Goal: Task Accomplishment & Management: Complete application form

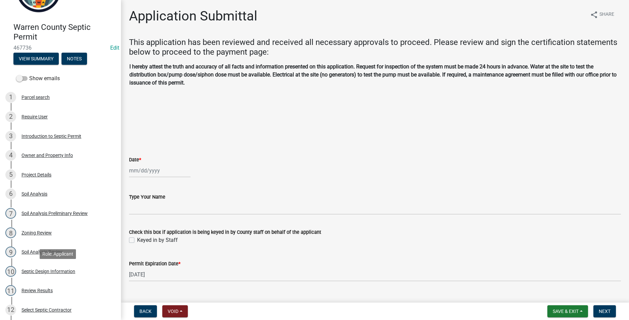
scroll to position [168, 0]
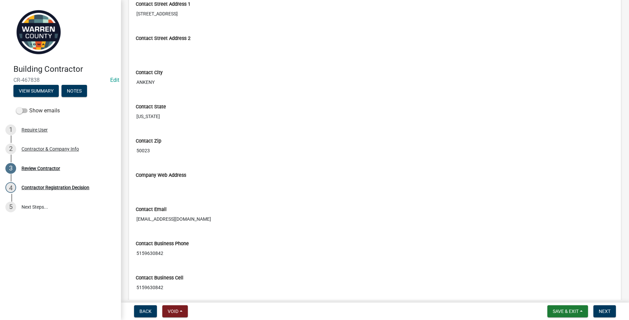
scroll to position [287, 0]
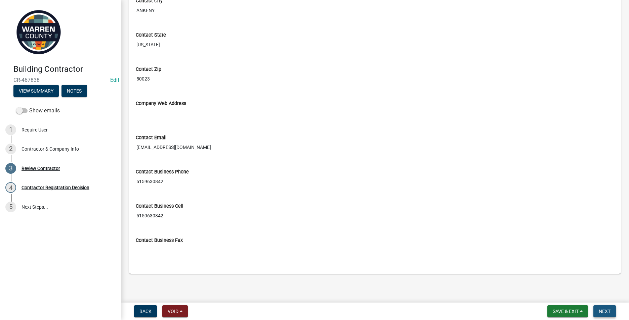
click at [608, 310] on span "Next" at bounding box center [605, 311] width 12 height 5
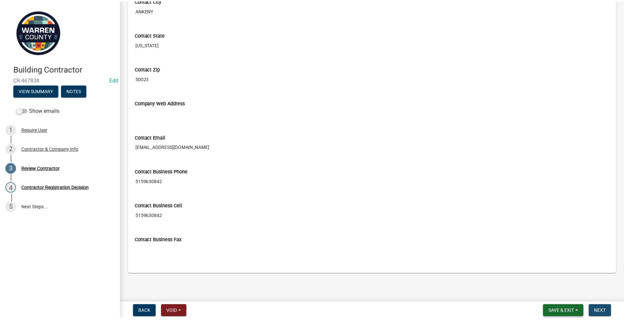
scroll to position [0, 0]
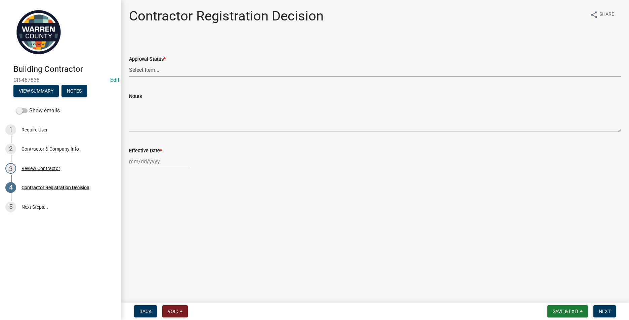
drag, startPoint x: 139, startPoint y: 68, endPoint x: 139, endPoint y: 72, distance: 4.0
click at [139, 68] on select "Select Item... Approved Denied" at bounding box center [375, 70] width 492 height 14
click at [129, 63] on select "Select Item... Approved Denied" at bounding box center [375, 70] width 492 height 14
select select "4b86b809-39dd-4c68-9f3d-fdb3e7050482"
select select "8"
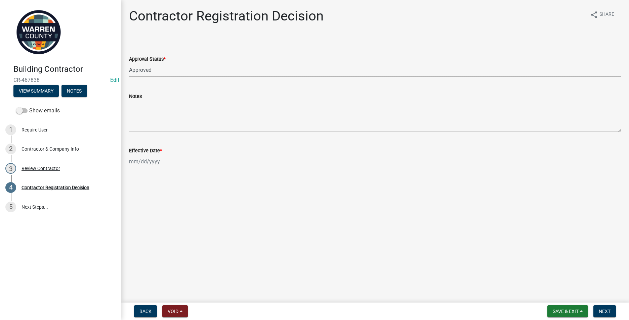
select select "2025"
click at [134, 168] on div "Jan Feb Mar Apr May Jun Jul Aug Sep Oct Nov Dec 1525 1526 1527 1528 1529 1530 1…" at bounding box center [159, 162] width 61 height 14
click at [176, 228] on div "22" at bounding box center [178, 229] width 11 height 11
type input "[DATE]"
drag, startPoint x: 604, startPoint y: 309, endPoint x: 347, endPoint y: 266, distance: 259.9
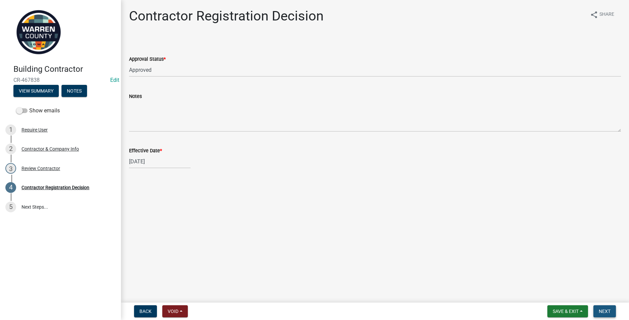
click at [602, 308] on button "Next" at bounding box center [604, 312] width 23 height 12
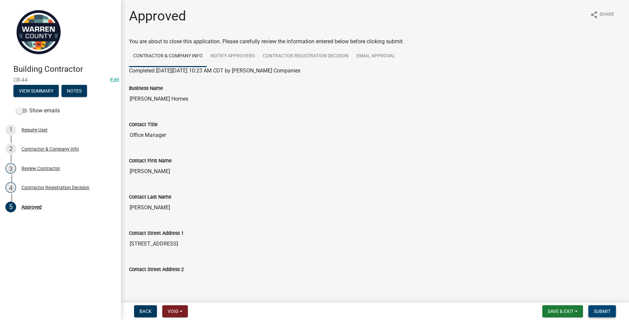
click at [600, 313] on span "Submit" at bounding box center [601, 311] width 17 height 5
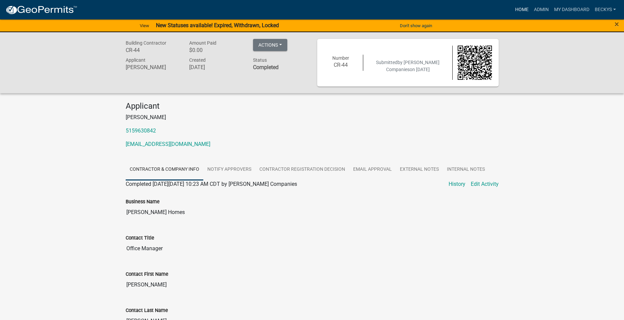
click at [525, 10] on link "Home" at bounding box center [521, 9] width 19 height 13
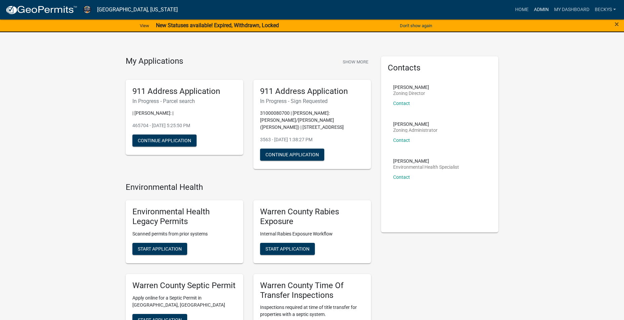
click at [536, 8] on link "Admin" at bounding box center [541, 9] width 20 height 13
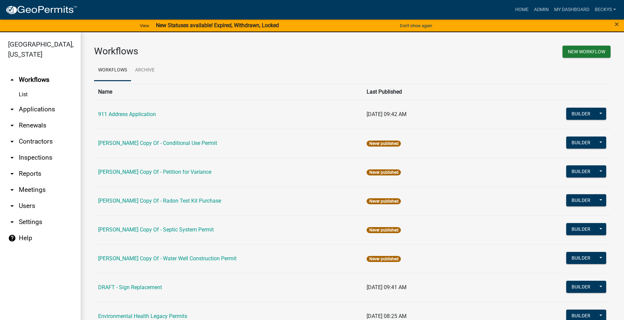
click at [47, 101] on link "arrow_drop_down Applications" at bounding box center [40, 109] width 81 height 16
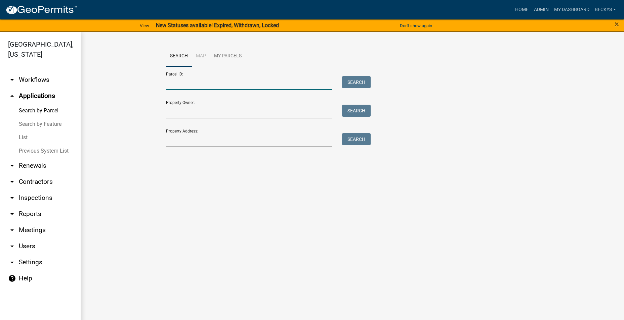
click at [168, 87] on input "Parcel ID:" at bounding box center [249, 83] width 166 height 14
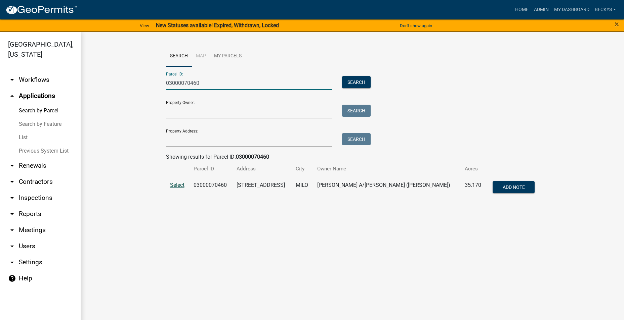
type input "03000070460"
click at [176, 185] on span "Select" at bounding box center [177, 185] width 14 height 6
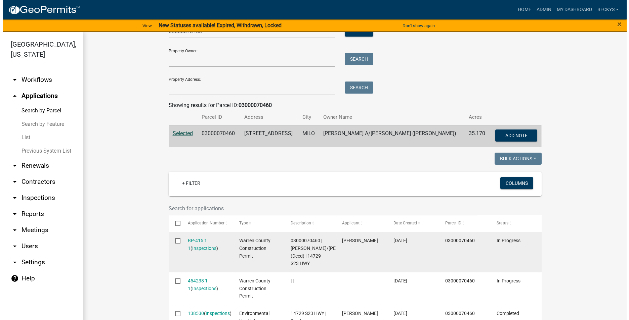
scroll to position [67, 0]
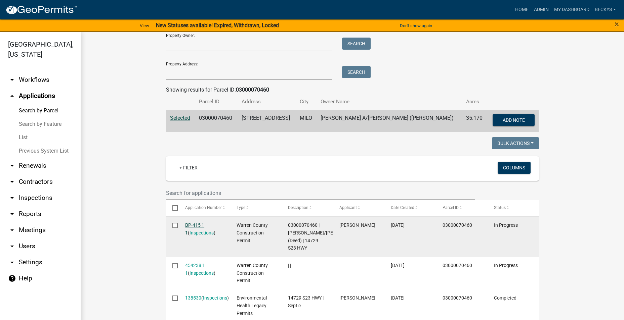
click at [192, 226] on link "BP-415 1 1" at bounding box center [194, 229] width 19 height 13
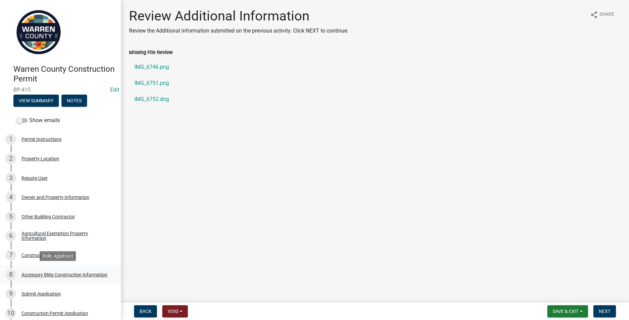
click at [41, 269] on link "8 Accessory Bldg Construction Information" at bounding box center [60, 274] width 121 height 19
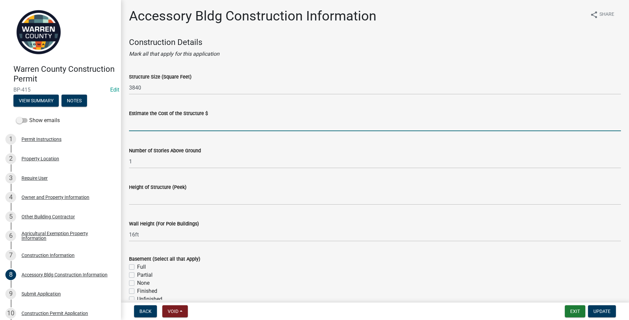
click at [138, 121] on input "text" at bounding box center [375, 125] width 492 height 14
type input "89000"
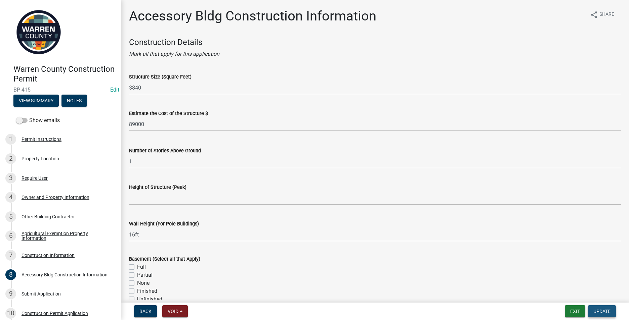
click at [602, 308] on button "Update" at bounding box center [602, 312] width 28 height 12
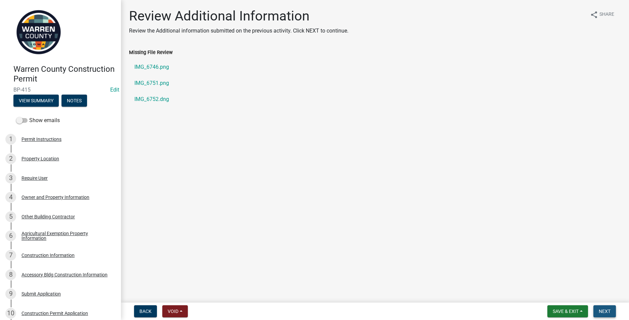
click at [601, 313] on span "Next" at bounding box center [605, 311] width 12 height 5
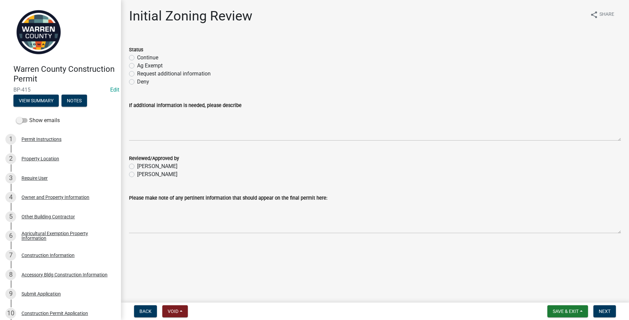
click at [137, 65] on label "Ag Exempt" at bounding box center [150, 66] width 26 height 8
click at [137, 65] on input "Ag Exempt" at bounding box center [139, 64] width 4 height 4
radio input "true"
click at [137, 175] on label "[PERSON_NAME]" at bounding box center [157, 175] width 40 height 8
click at [137, 175] on input "[PERSON_NAME]" at bounding box center [139, 173] width 4 height 4
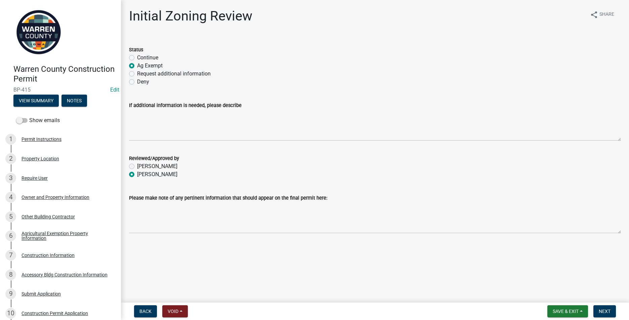
radio input "true"
click at [603, 313] on span "Next" at bounding box center [605, 311] width 12 height 5
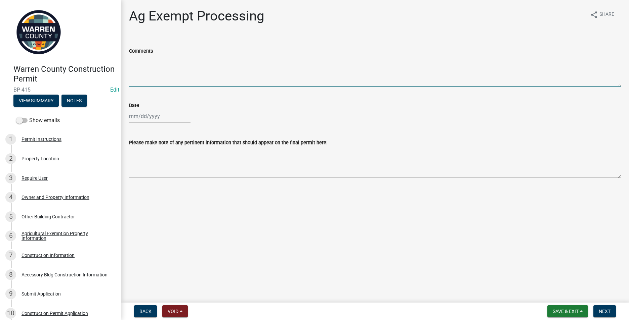
click at [135, 73] on textarea "Comments" at bounding box center [375, 71] width 492 height 32
type textarea "AE-13-2025"
click at [146, 117] on div at bounding box center [159, 116] width 61 height 14
select select "8"
select select "2025"
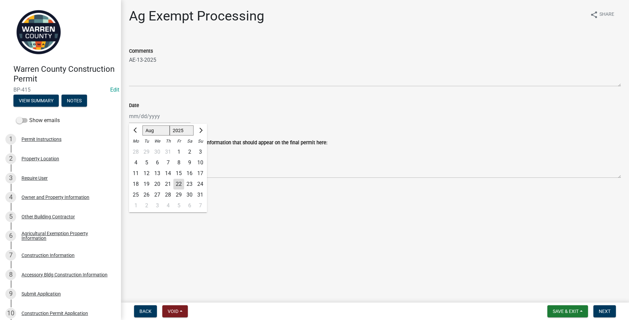
click at [179, 183] on div "22" at bounding box center [178, 184] width 11 height 11
type input "[DATE]"
drag, startPoint x: 605, startPoint y: 313, endPoint x: 241, endPoint y: 240, distance: 370.9
click at [242, 241] on wm-app "Warren County Construction Permit BP-415 Edit View Summary Notes Show emails 1 …" at bounding box center [314, 160] width 629 height 320
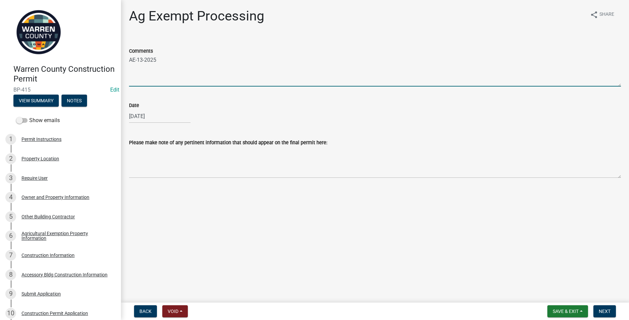
drag, startPoint x: 158, startPoint y: 61, endPoint x: 128, endPoint y: 59, distance: 30.3
click at [128, 59] on div "Comments AE-13-2025" at bounding box center [375, 62] width 502 height 49
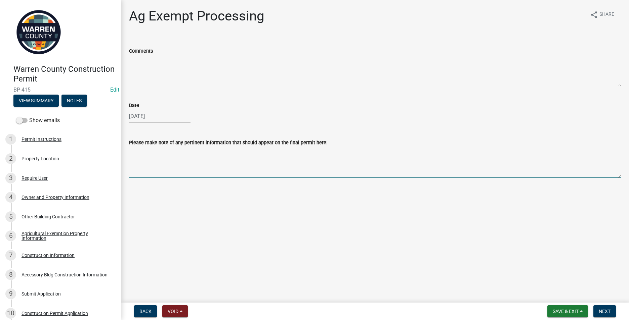
click at [137, 151] on textarea "Please make note of any pertinent information that should appear on the final p…" at bounding box center [375, 163] width 492 height 32
paste textarea "AE-13-2025"
click at [158, 150] on textarea "AE-13-2025" at bounding box center [375, 163] width 492 height 32
type textarea "AE-13-2025"
click at [603, 308] on button "Next" at bounding box center [604, 312] width 23 height 12
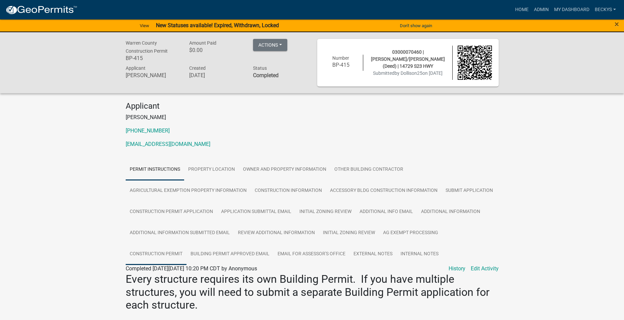
click at [164, 254] on link "Construction Permit" at bounding box center [156, 254] width 61 height 21
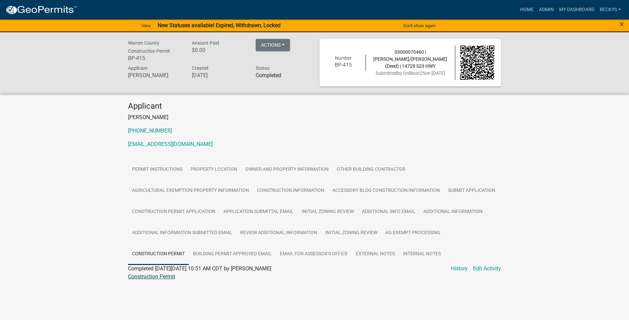
click at [156, 278] on link "Construction Permit" at bounding box center [151, 277] width 47 height 6
click at [545, 9] on link "Admin" at bounding box center [546, 9] width 20 height 13
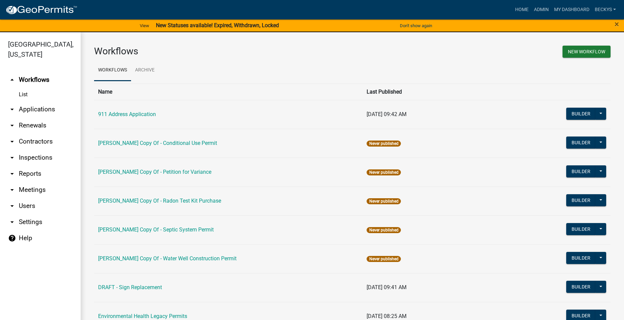
click at [38, 101] on link "arrow_drop_down Applications" at bounding box center [40, 109] width 81 height 16
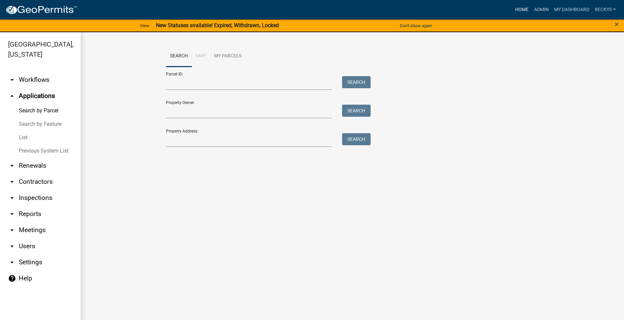
click at [523, 8] on link "Home" at bounding box center [521, 9] width 19 height 13
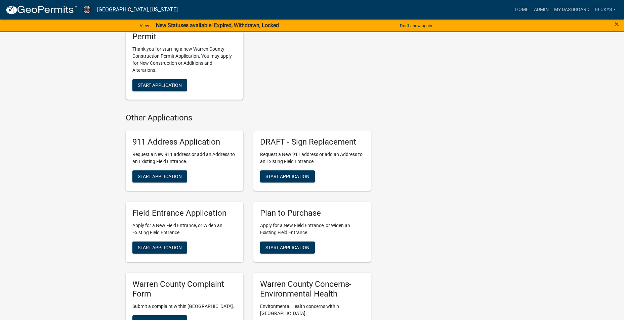
scroll to position [437, 0]
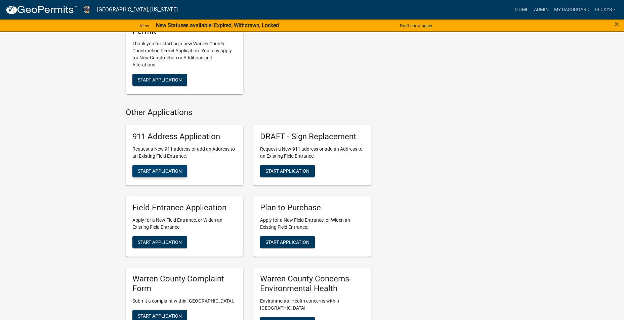
click at [168, 169] on span "Start Application" at bounding box center [160, 171] width 44 height 5
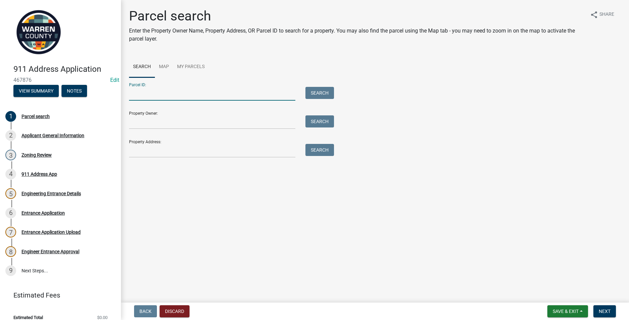
click at [139, 99] on input "Parcel ID:" at bounding box center [212, 94] width 166 height 14
type input "09000050282"
click at [325, 92] on button "Search" at bounding box center [319, 93] width 29 height 12
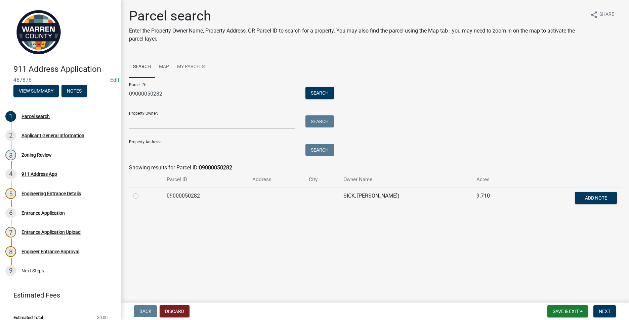
click at [140, 196] on div at bounding box center [146, 196] width 26 height 8
click at [141, 192] on label at bounding box center [141, 192] width 0 height 0
click at [141, 196] on input "radio" at bounding box center [143, 194] width 4 height 4
radio input "true"
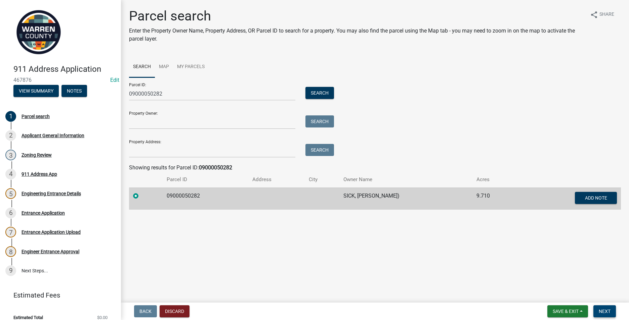
click at [599, 308] on button "Next" at bounding box center [604, 312] width 23 height 12
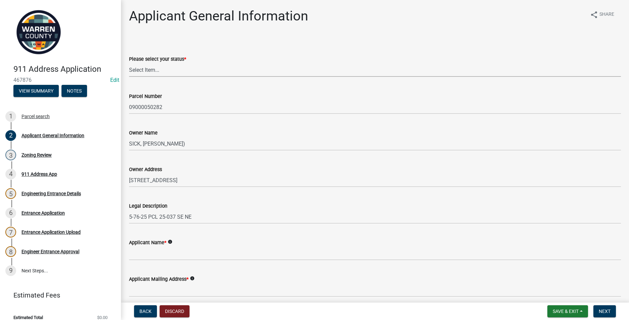
click at [147, 70] on select "Select Item... Owner Plan to Purchase Buyer's Representative Builder/Contractor…" at bounding box center [375, 70] width 492 height 14
click at [129, 63] on select "Select Item... Owner Plan to Purchase Buyer's Representative Builder/Contractor…" at bounding box center [375, 70] width 492 height 14
select select "62e05361-9b1f-4f6e-9af6-30ebbe0e033e"
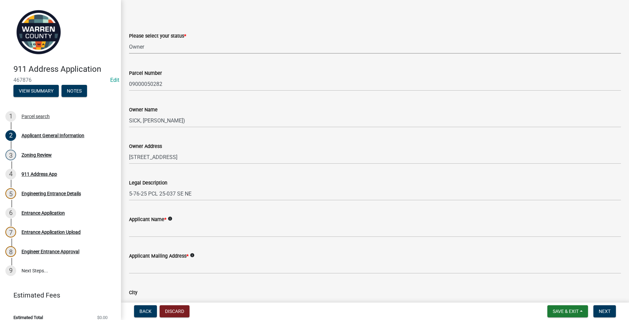
scroll to position [67, 0]
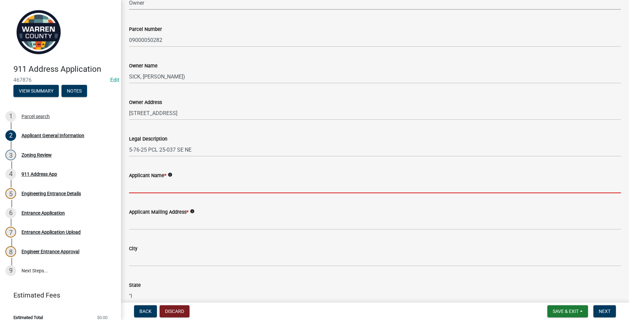
drag, startPoint x: 135, startPoint y: 191, endPoint x: 134, endPoint y: 186, distance: 4.8
click at [135, 191] on input "Applicant Name *" at bounding box center [375, 187] width 492 height 14
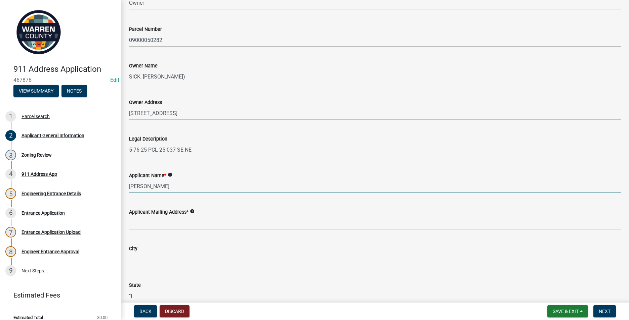
type input "John Sick"
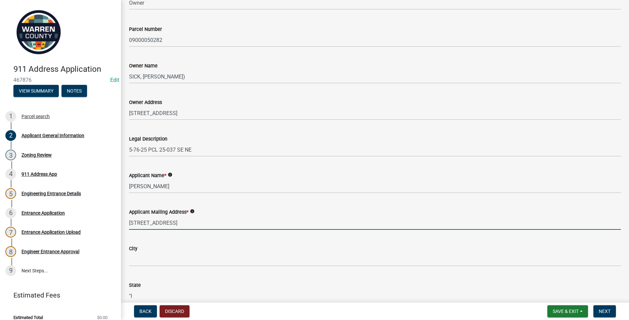
type input "509 SE 12th St"
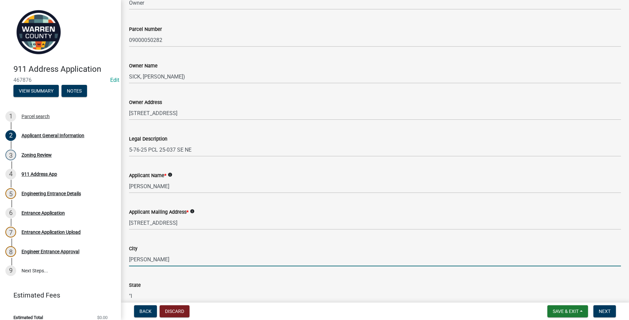
type input "Grimes"
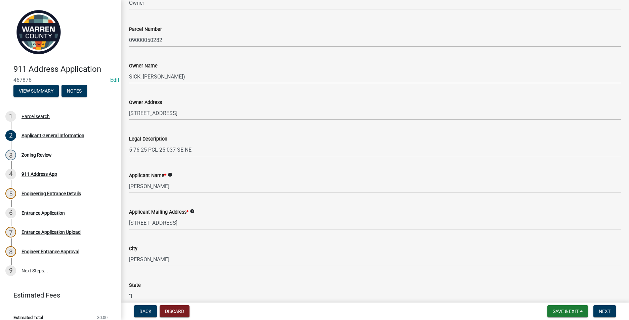
scroll to position [70, 0]
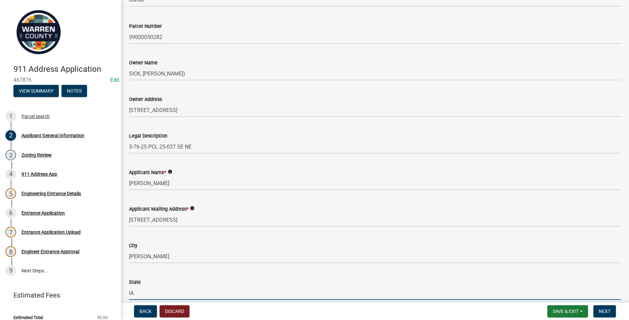
type input "IA"
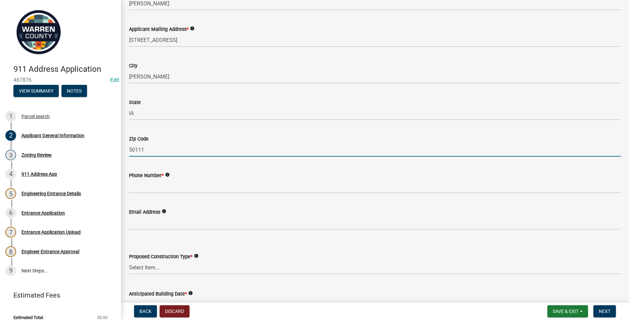
type input "50111"
click at [128, 182] on div "Phone Number * info" at bounding box center [375, 177] width 502 height 31
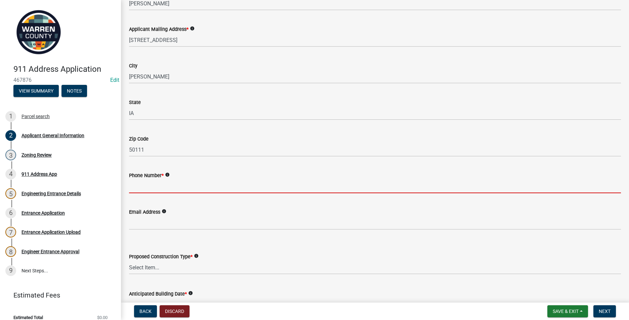
click at [131, 187] on input "Phone Number *" at bounding box center [375, 187] width 492 height 14
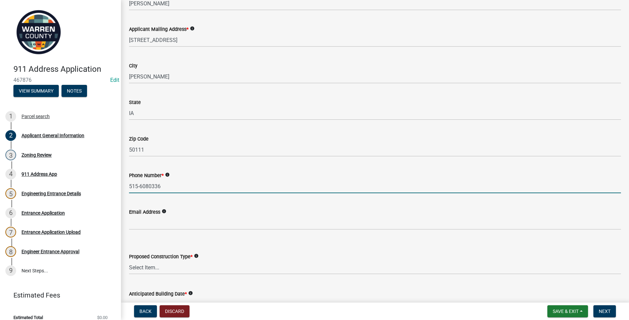
click at [149, 184] on input "515-6080336" at bounding box center [375, 187] width 492 height 14
type input "515-608-0336"
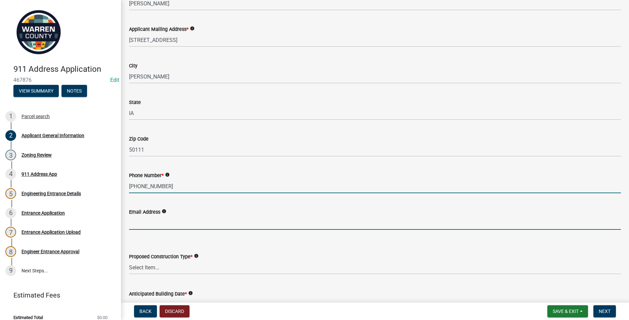
click at [141, 224] on input "Email Address" at bounding box center [375, 223] width 492 height 14
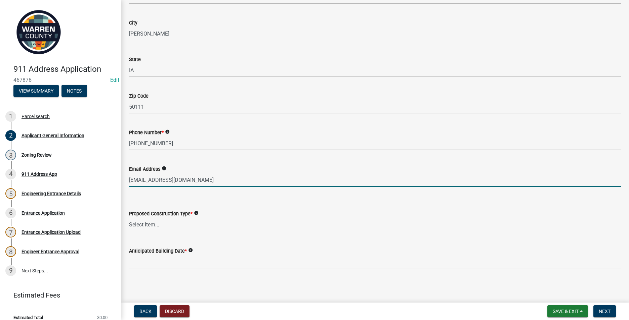
scroll to position [294, 0]
type input "johndsick@gmail.com"
click at [164, 228] on select "Select Item... Business Farm Entrance Cell Tower Multi-Family Unit New Business…" at bounding box center [375, 225] width 492 height 14
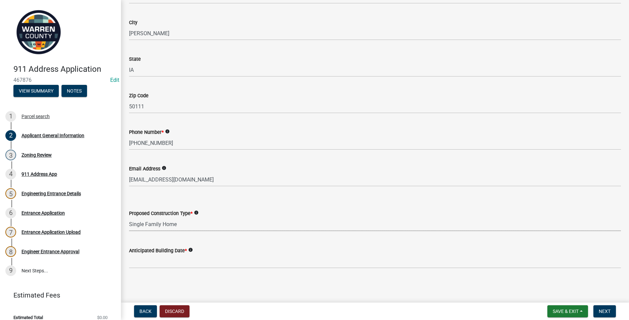
click at [129, 218] on select "Select Item... Business Farm Entrance Cell Tower Multi-Family Unit New Business…" at bounding box center [375, 225] width 492 height 14
select select "baa9a041-e8ec-4bd9-b07e-af5a977dc1c8"
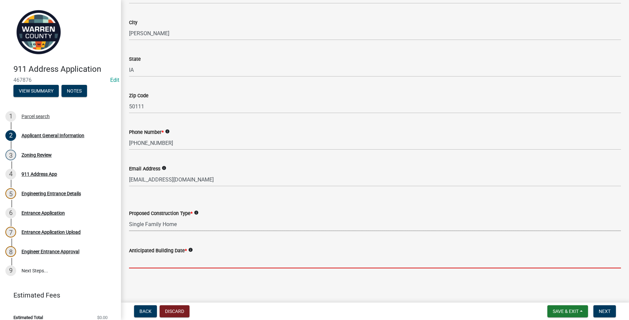
click at [151, 264] on input "Anticipated Building Date *" at bounding box center [375, 262] width 492 height 14
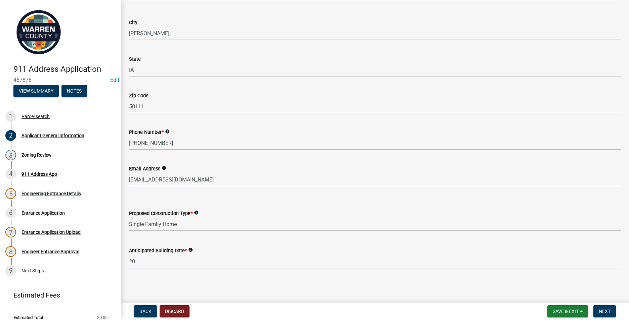
type input "2"
type input "2026"
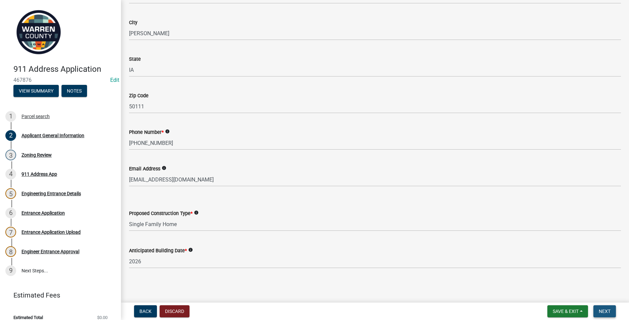
click at [609, 311] on span "Next" at bounding box center [605, 311] width 12 height 5
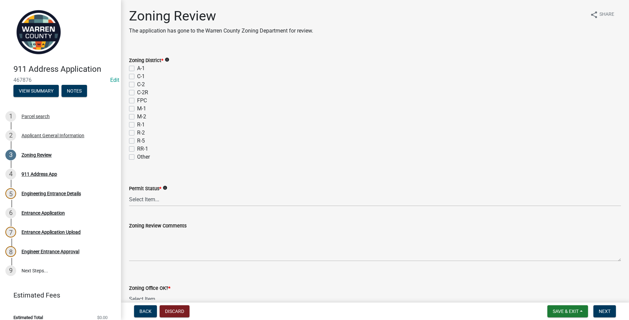
click at [134, 67] on div "A-1" at bounding box center [375, 68] width 492 height 8
drag, startPoint x: 133, startPoint y: 68, endPoint x: 133, endPoint y: 94, distance: 26.2
click at [137, 68] on label "A-1" at bounding box center [141, 68] width 8 height 8
click at [137, 68] on input "A-1" at bounding box center [139, 66] width 4 height 4
checkbox input "true"
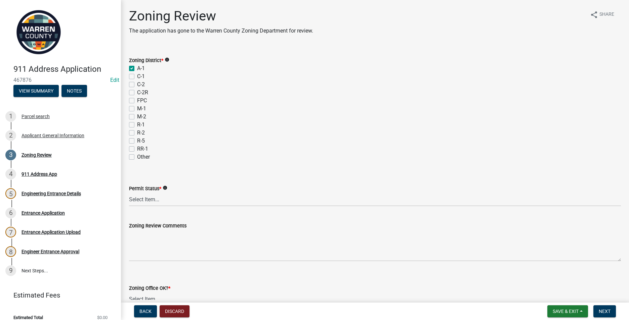
checkbox input "false"
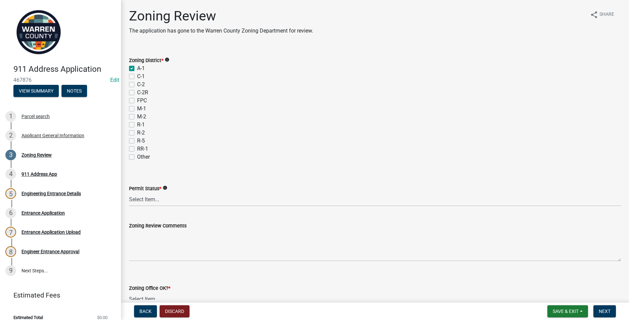
checkbox input "false"
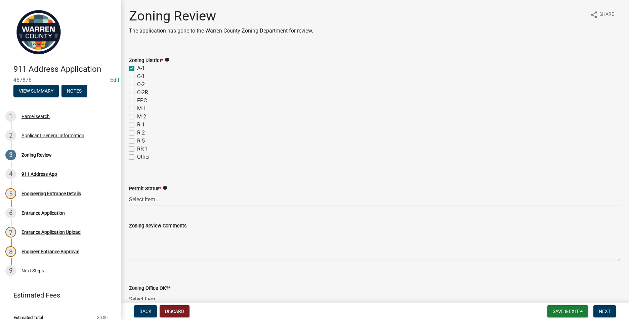
checkbox input "false"
click at [151, 199] on select "Select Item... Ag Exempt Applied For Not Applied For" at bounding box center [375, 200] width 492 height 14
click at [129, 193] on select "Select Item... Ag Exempt Applied For Not Applied For" at bounding box center [375, 200] width 492 height 14
select select "7f4095c2-83bb-4a30-93d4-5d4474f33330"
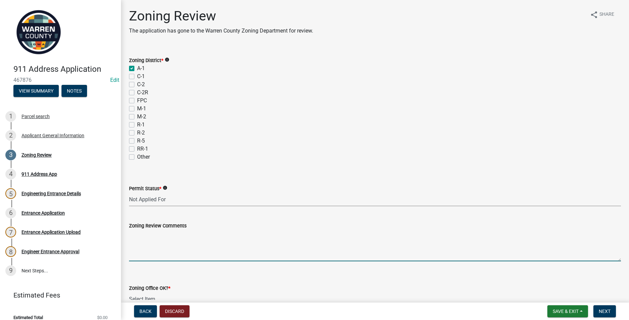
click at [140, 237] on textarea "Zoning Review Comments" at bounding box center [375, 246] width 492 height 32
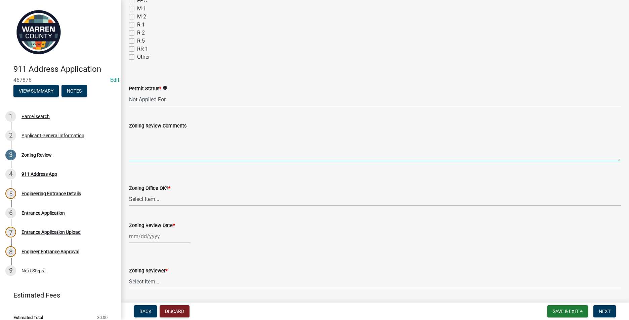
scroll to position [101, 0]
click at [148, 197] on select "Select Item... Yes No" at bounding box center [375, 199] width 492 height 14
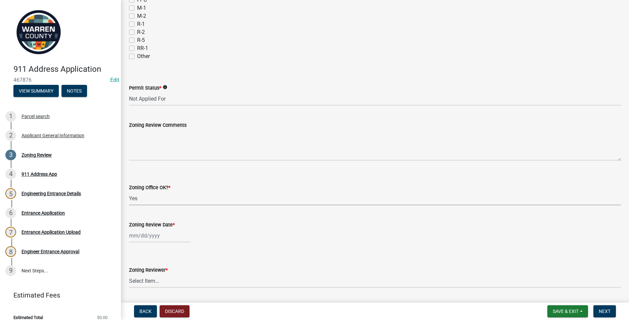
click at [129, 192] on select "Select Item... Yes No" at bounding box center [375, 199] width 492 height 14
select select "22a6182a-d017-4f21-baaa-b72378e2c786"
click at [145, 237] on div at bounding box center [159, 236] width 61 height 14
select select "8"
select select "2025"
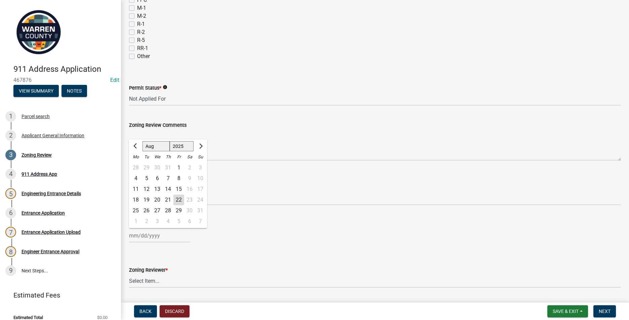
click at [180, 199] on div "22" at bounding box center [178, 200] width 11 height 11
type input "[DATE]"
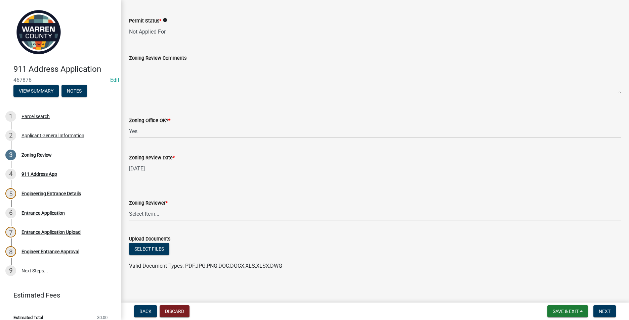
scroll to position [170, 0]
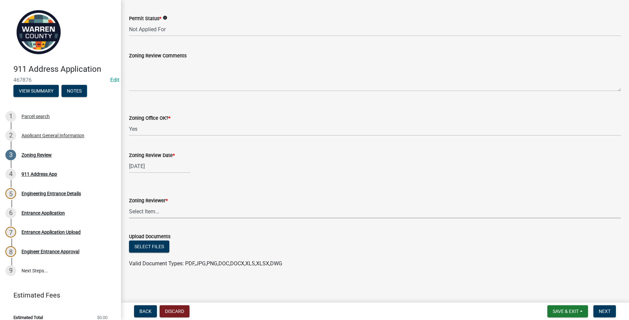
click at [147, 212] on select "Select Item... Lindsey Baughman Becky Schultz Miranda Bailey" at bounding box center [375, 212] width 492 height 14
click at [129, 205] on select "Select Item... Lindsey Baughman Becky Schultz Miranda Bailey" at bounding box center [375, 212] width 492 height 14
select select "ace9acd7-8034-4534-aef2-851af8cb1f05"
click at [599, 309] on span "Next" at bounding box center [605, 311] width 12 height 5
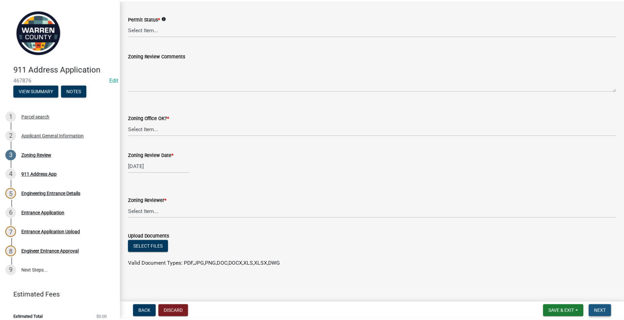
scroll to position [0, 0]
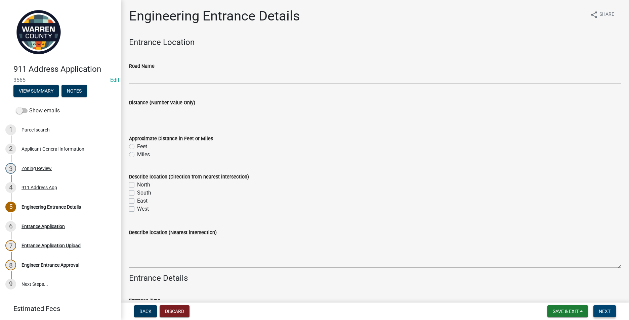
click at [608, 313] on span "Next" at bounding box center [605, 311] width 12 height 5
click at [611, 312] on button "Next" at bounding box center [604, 312] width 23 height 12
click at [566, 311] on span "Save & Exit" at bounding box center [566, 311] width 26 height 5
click at [558, 298] on button "Save & Exit" at bounding box center [561, 294] width 54 height 16
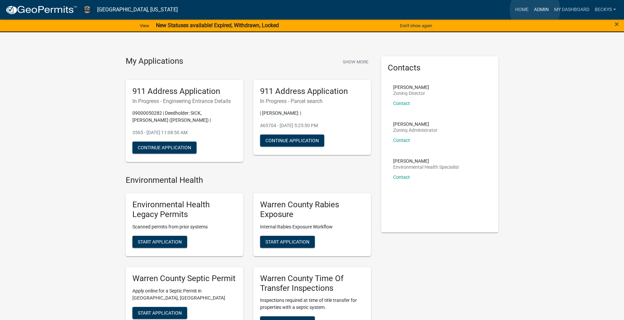
click at [535, 10] on link "Admin" at bounding box center [541, 9] width 20 height 13
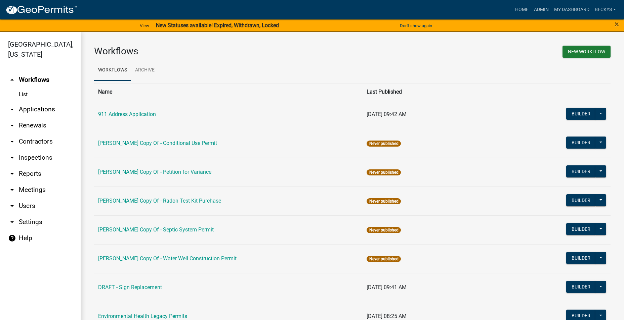
click at [29, 101] on link "arrow_drop_down Applications" at bounding box center [40, 109] width 81 height 16
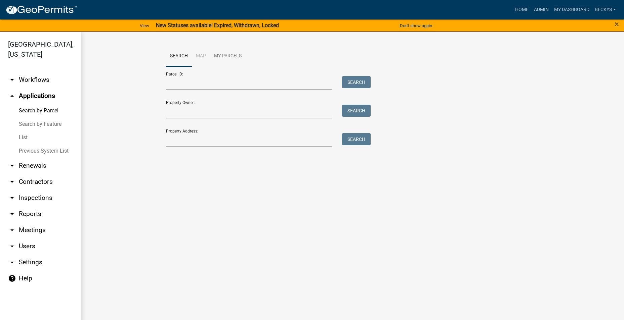
click at [24, 131] on link "List" at bounding box center [40, 137] width 81 height 13
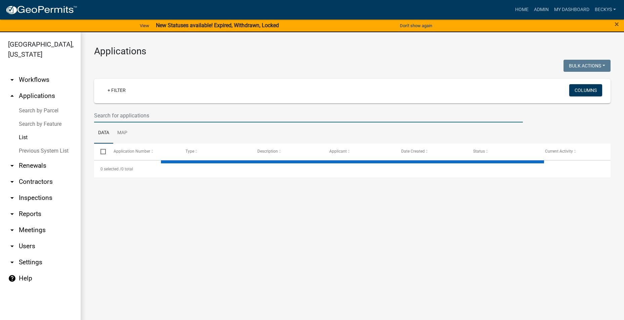
click at [108, 116] on input "text" at bounding box center [308, 116] width 429 height 14
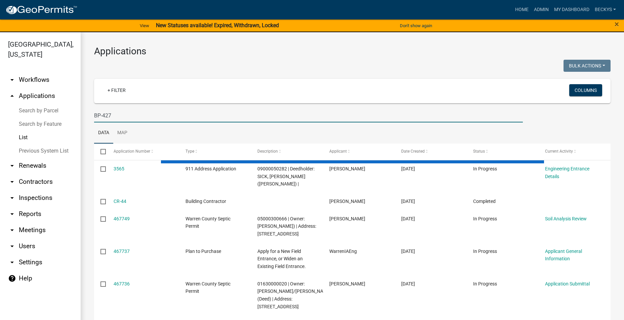
type input "BP-427"
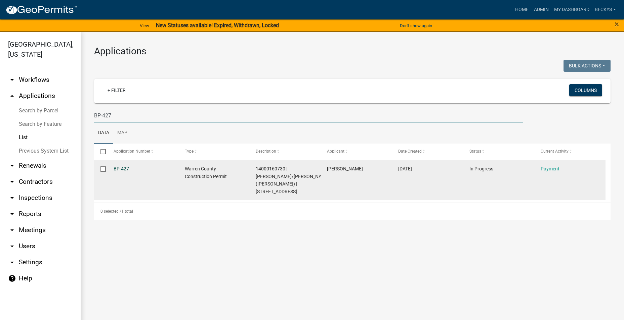
click at [123, 168] on link "BP-427" at bounding box center [121, 168] width 15 height 5
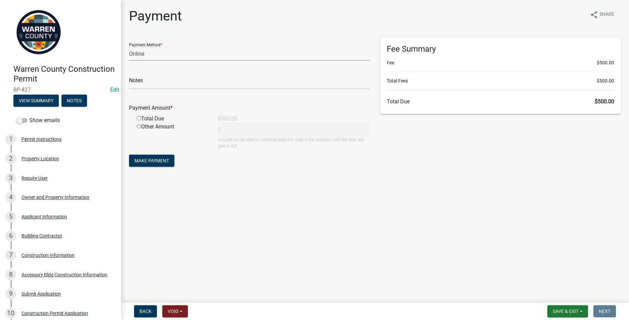
click at [139, 55] on select "Credit Card POS Check Cash Online" at bounding box center [249, 54] width 241 height 14
select select "1: 0"
click at [129, 47] on select "Credit Card POS Check Cash Online" at bounding box center [249, 54] width 241 height 14
click at [139, 80] on input "text" at bounding box center [249, 83] width 241 height 14
type input "15718"
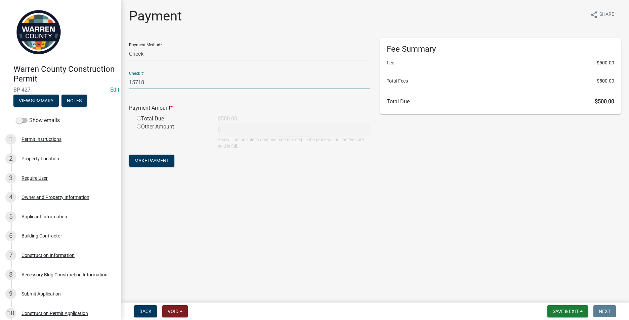
click at [138, 120] on input "radio" at bounding box center [139, 118] width 4 height 4
radio input "true"
type input "500"
click at [147, 162] on span "Make Payment" at bounding box center [151, 160] width 35 height 5
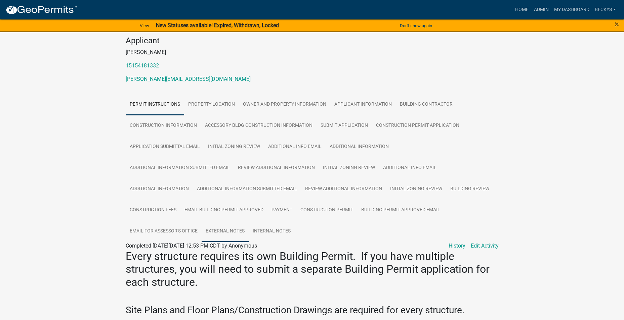
scroll to position [67, 0]
click at [321, 206] on link "Construction Permit" at bounding box center [326, 209] width 61 height 21
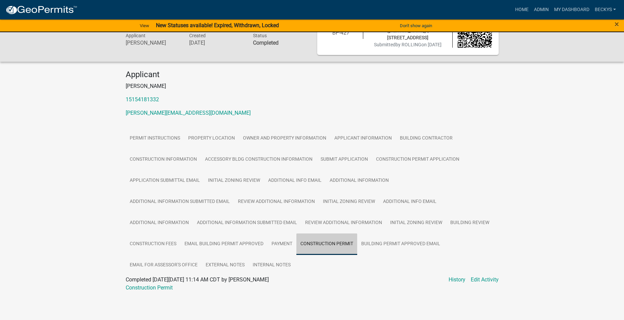
click at [321, 206] on ul "Permit Instructions Property Location Owner and Property Information Applicant …" at bounding box center [312, 202] width 373 height 148
click at [151, 287] on link "Construction Permit" at bounding box center [149, 289] width 47 height 6
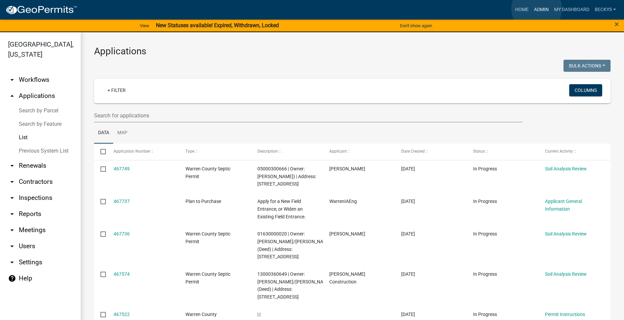
click at [536, 9] on link "Admin" at bounding box center [541, 9] width 20 height 13
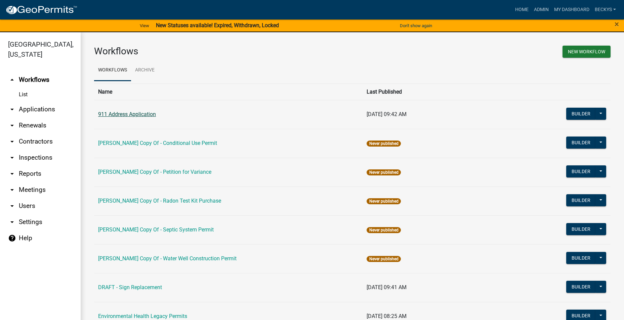
click at [116, 114] on link "911 Address Application" at bounding box center [127, 114] width 58 height 6
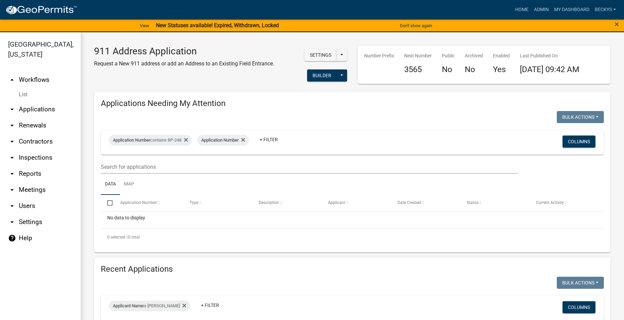
click at [31, 101] on link "arrow_drop_down Applications" at bounding box center [40, 109] width 81 height 16
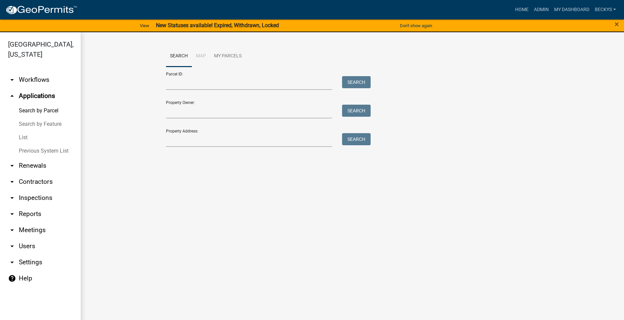
click at [27, 131] on link "List" at bounding box center [40, 137] width 81 height 13
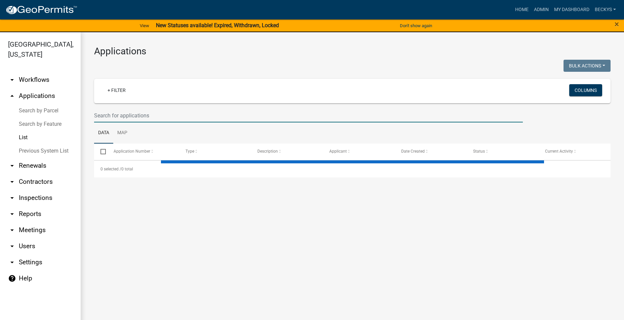
click at [98, 116] on input "text" at bounding box center [308, 116] width 429 height 14
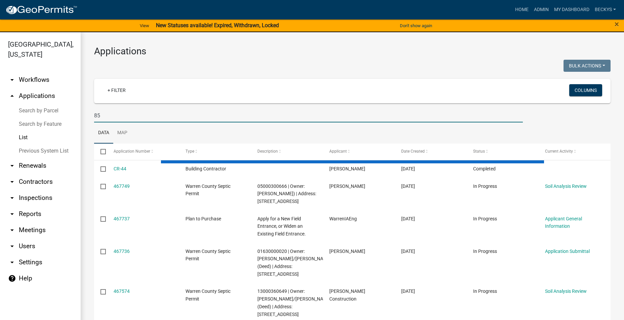
type input "8"
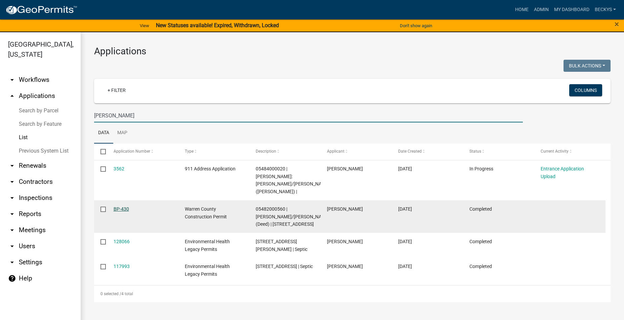
type input "Weber"
click at [117, 207] on link "BP-430" at bounding box center [121, 209] width 15 height 5
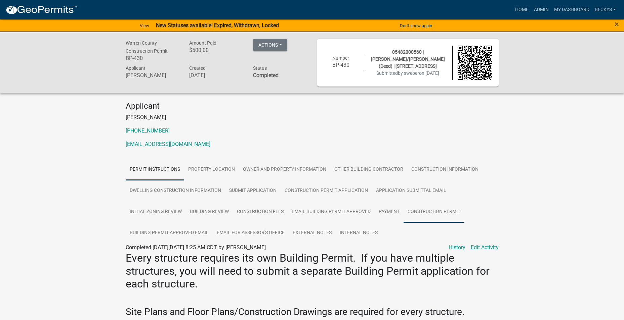
click at [416, 211] on link "Construction Permit" at bounding box center [433, 212] width 61 height 21
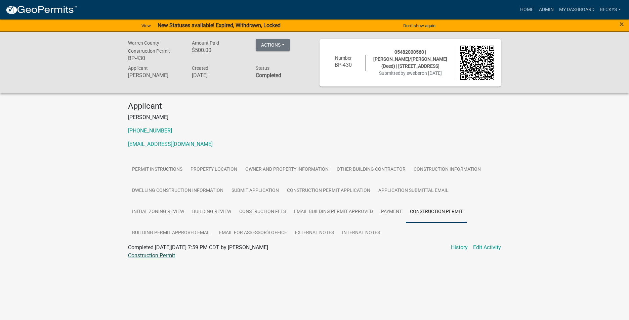
click at [163, 256] on link "Construction Permit" at bounding box center [151, 256] width 47 height 6
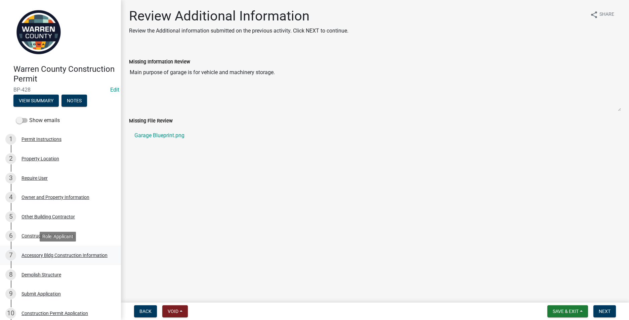
click at [36, 253] on div "Accessory Bldg Construction Information" at bounding box center [64, 255] width 86 height 5
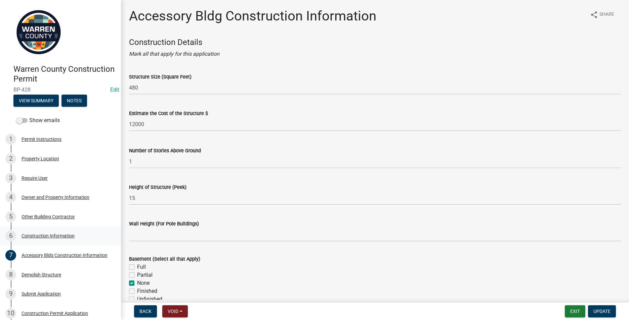
click at [53, 234] on div "Construction Information" at bounding box center [47, 236] width 53 height 5
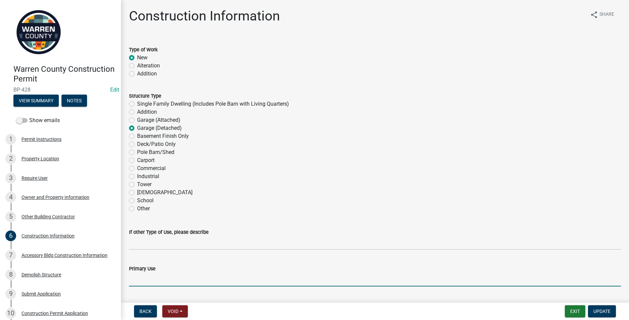
click at [135, 283] on input "Primary Use" at bounding box center [375, 280] width 492 height 14
type input "Store vehicles/machinery"
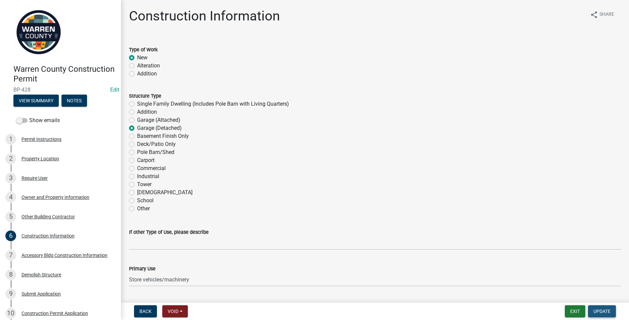
click at [600, 311] on span "Update" at bounding box center [601, 311] width 17 height 5
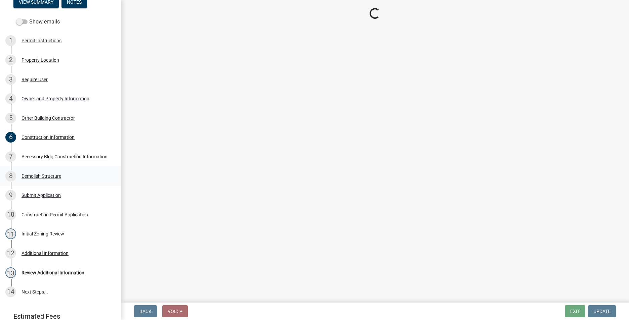
scroll to position [128, 0]
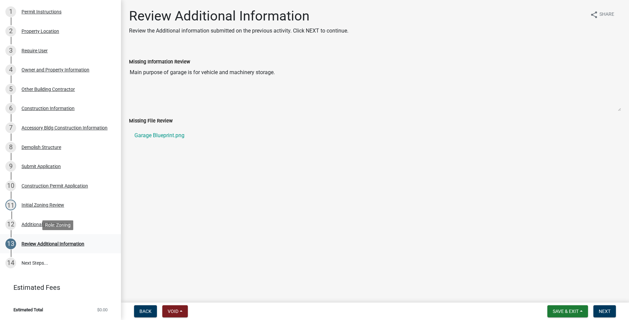
click at [39, 241] on div "13 Review Additional Information" at bounding box center [57, 244] width 105 height 11
click at [162, 135] on link "Garage Blueprint.png" at bounding box center [375, 136] width 492 height 16
click at [610, 312] on span "Next" at bounding box center [605, 311] width 12 height 5
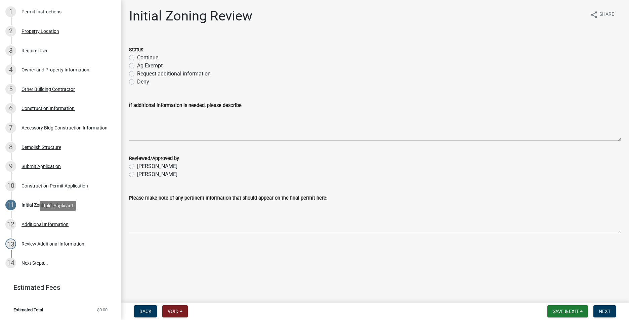
click at [48, 223] on div "Additional Information" at bounding box center [44, 224] width 47 height 5
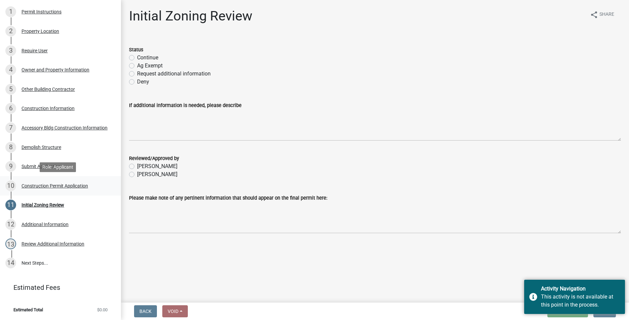
click at [44, 185] on div "Construction Permit Application" at bounding box center [54, 186] width 67 height 5
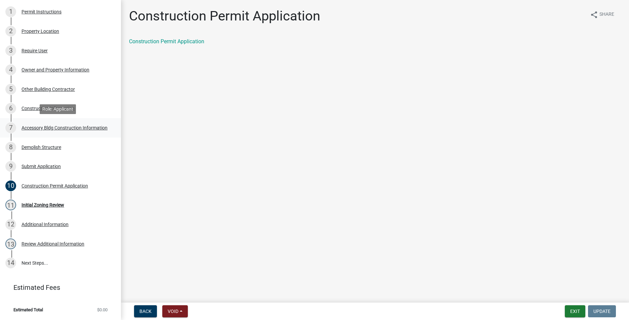
click at [43, 129] on div "Accessory Bldg Construction Information" at bounding box center [64, 128] width 86 height 5
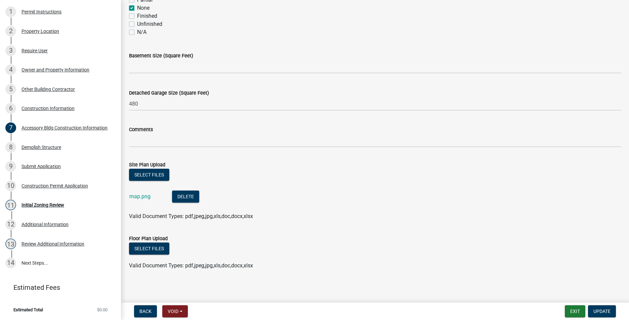
scroll to position [277, 0]
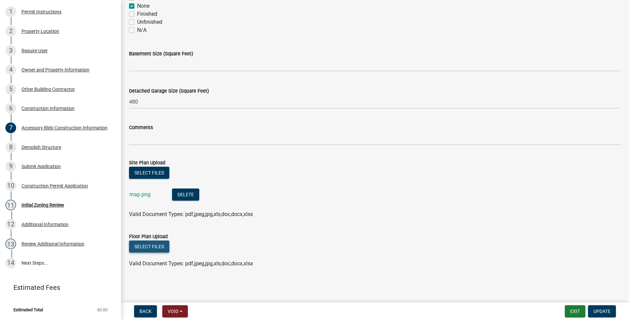
click at [153, 247] on button "Select files" at bounding box center [149, 247] width 40 height 12
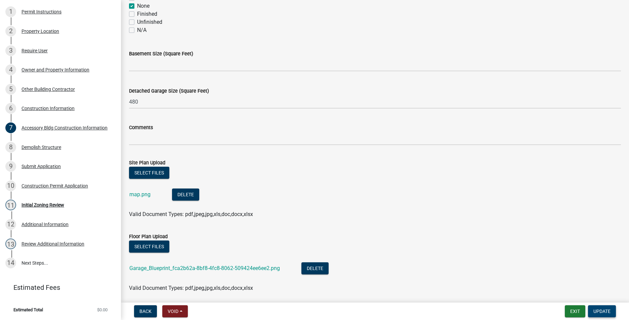
click at [609, 312] on span "Update" at bounding box center [601, 311] width 17 height 5
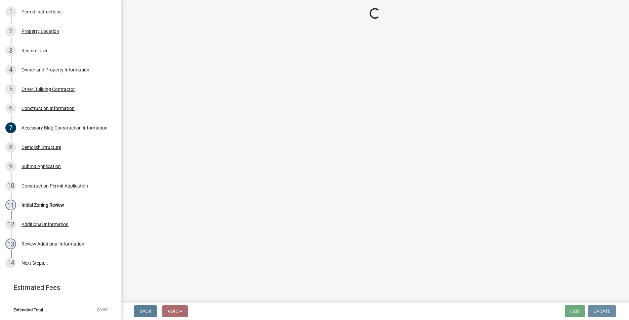
scroll to position [0, 0]
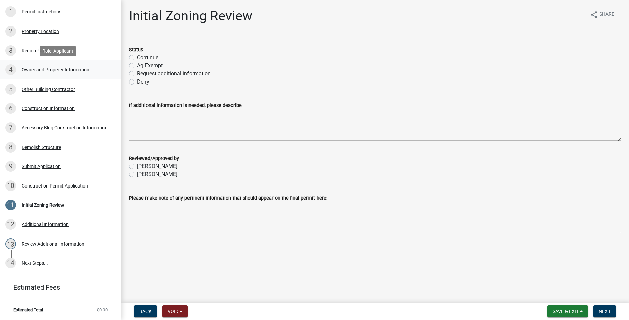
click at [36, 68] on div "Owner and Property Information" at bounding box center [55, 70] width 68 height 5
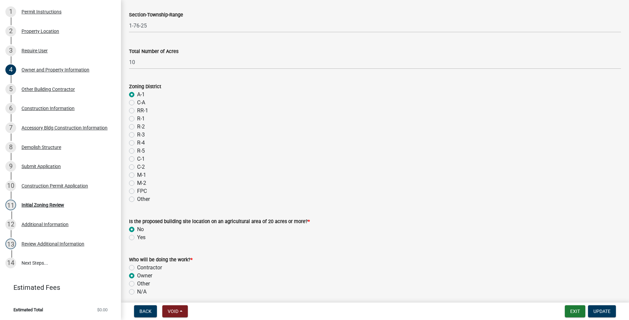
scroll to position [525, 0]
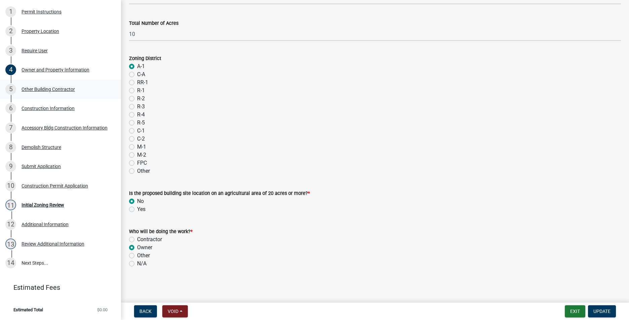
click at [42, 91] on div "Other Building Contractor" at bounding box center [47, 89] width 53 height 5
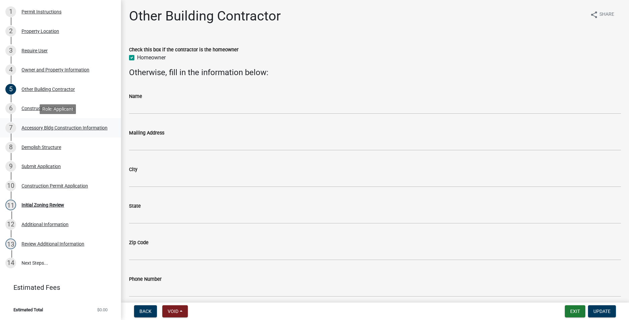
click at [39, 126] on div "Accessory Bldg Construction Information" at bounding box center [64, 128] width 86 height 5
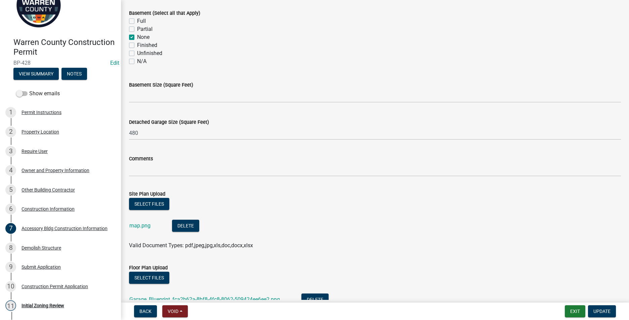
scroll to position [302, 0]
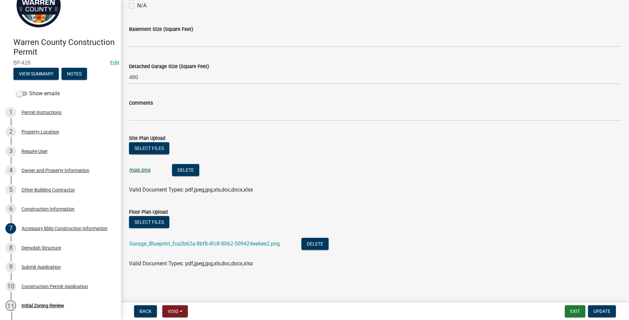
click at [146, 171] on link "map.png" at bounding box center [139, 170] width 21 height 6
click at [168, 244] on link "Garage_Blueprint_fca2b62a-8bf8-4fc8-8062-509424ee6ee2.png" at bounding box center [204, 244] width 150 height 6
click at [62, 209] on div "Construction Information" at bounding box center [47, 209] width 53 height 5
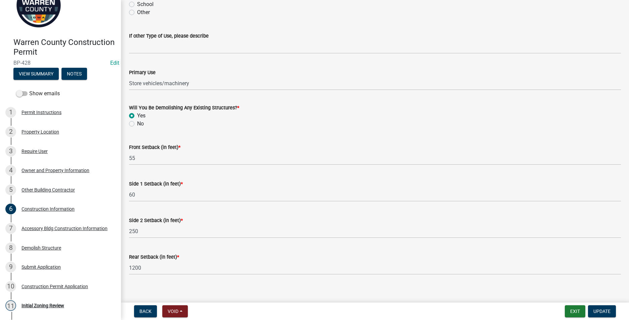
scroll to position [203, 0]
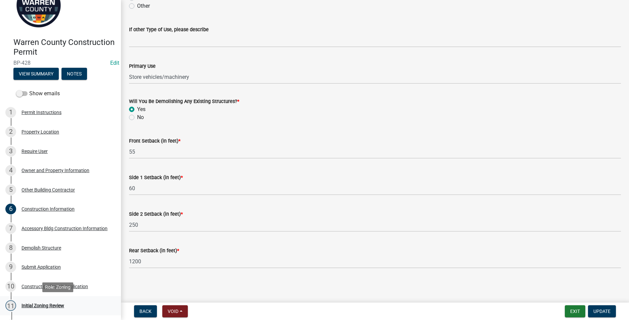
click at [37, 305] on div "Initial Zoning Review" at bounding box center [42, 306] width 43 height 5
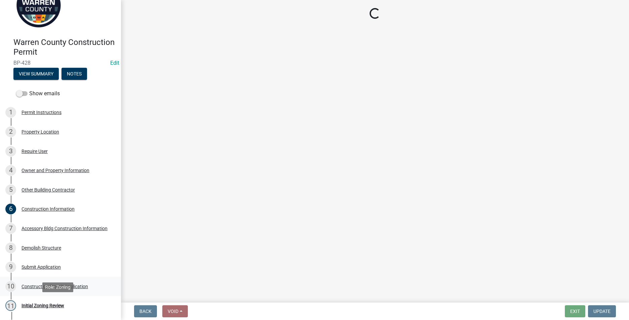
scroll to position [0, 0]
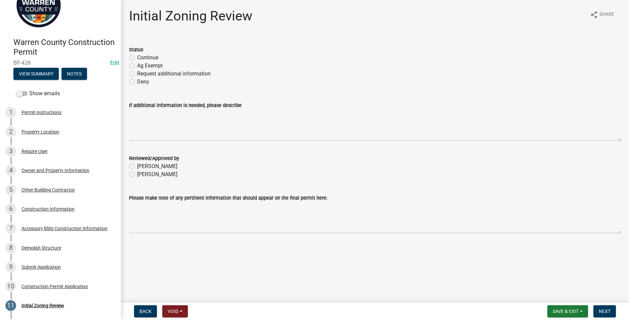
click at [137, 59] on label "Continue" at bounding box center [147, 58] width 21 height 8
click at [137, 58] on input "Continue" at bounding box center [139, 56] width 4 height 4
radio input "true"
click at [137, 176] on label "[PERSON_NAME]" at bounding box center [157, 175] width 40 height 8
click at [137, 175] on input "[PERSON_NAME]" at bounding box center [139, 173] width 4 height 4
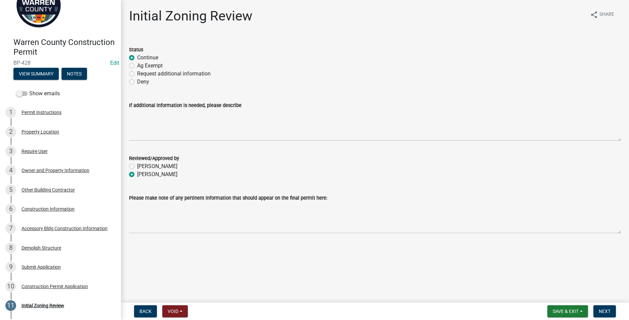
radio input "true"
drag, startPoint x: 610, startPoint y: 312, endPoint x: 611, endPoint y: 302, distance: 9.8
click at [609, 311] on span "Next" at bounding box center [605, 311] width 12 height 5
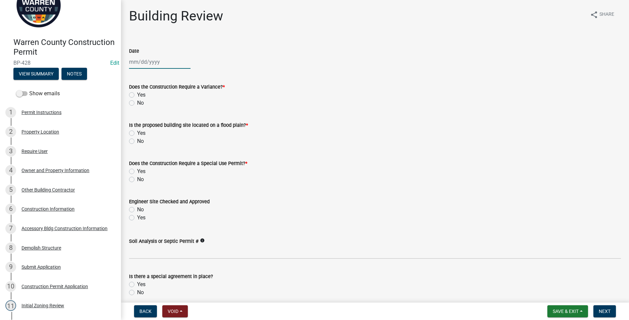
click at [155, 65] on div at bounding box center [159, 62] width 61 height 14
select select "8"
select select "2025"
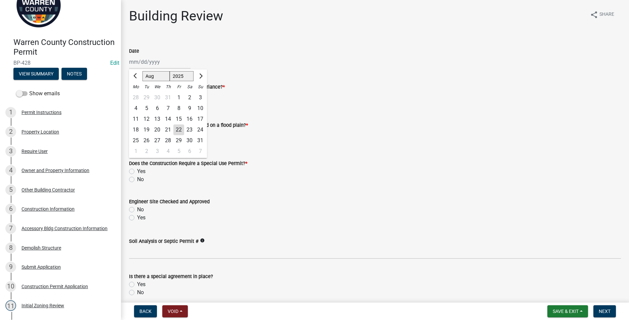
click at [179, 128] on div "22" at bounding box center [178, 130] width 11 height 11
type input "[DATE]"
click at [137, 103] on label "No" at bounding box center [140, 103] width 7 height 8
click at [137, 103] on input "No" at bounding box center [139, 101] width 4 height 4
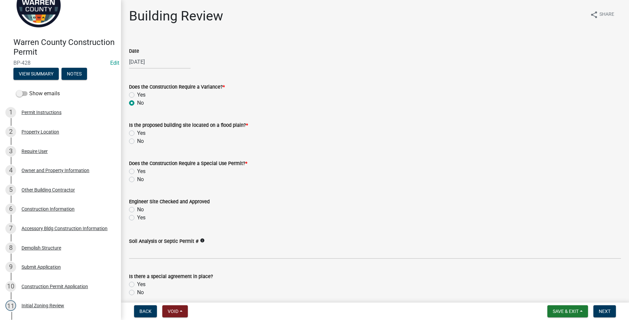
radio input "true"
drag, startPoint x: 133, startPoint y: 140, endPoint x: 133, endPoint y: 145, distance: 5.0
click at [137, 140] on label "No" at bounding box center [140, 141] width 7 height 8
click at [137, 140] on input "No" at bounding box center [139, 139] width 4 height 4
radio input "true"
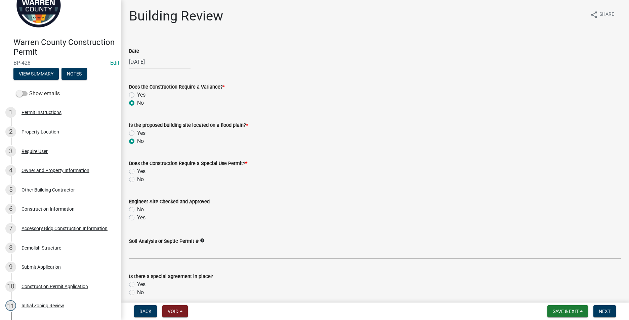
click at [137, 179] on label "No" at bounding box center [140, 180] width 7 height 8
click at [137, 179] on input "No" at bounding box center [139, 178] width 4 height 4
radio input "true"
click at [137, 216] on label "Yes" at bounding box center [141, 218] width 8 height 8
click at [137, 216] on input "Yes" at bounding box center [139, 216] width 4 height 4
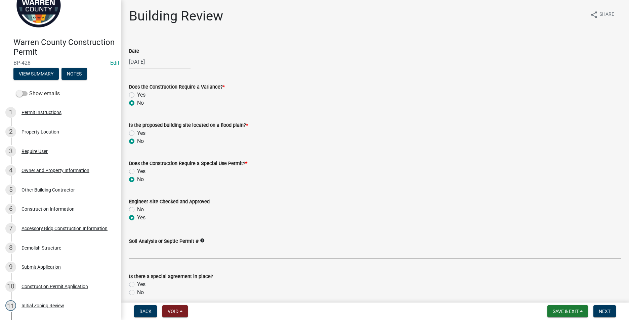
radio input "true"
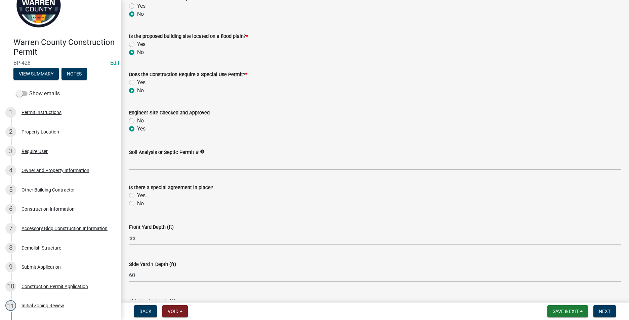
scroll to position [101, 0]
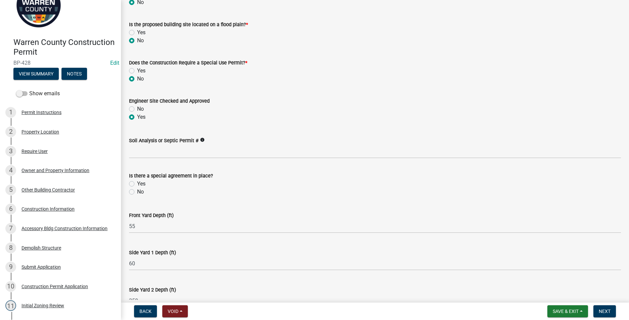
click at [137, 192] on label "No" at bounding box center [140, 192] width 7 height 8
click at [137, 192] on input "No" at bounding box center [139, 190] width 4 height 4
radio input "true"
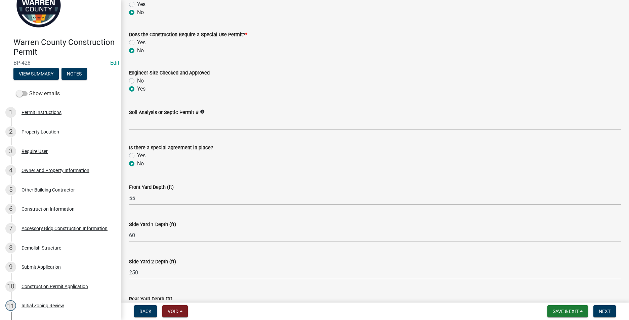
scroll to position [202, 0]
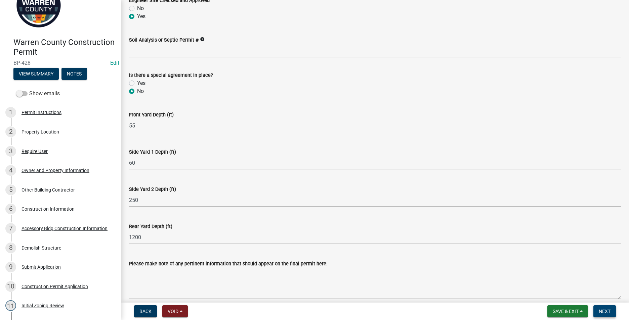
click at [609, 309] on span "Next" at bounding box center [605, 311] width 12 height 5
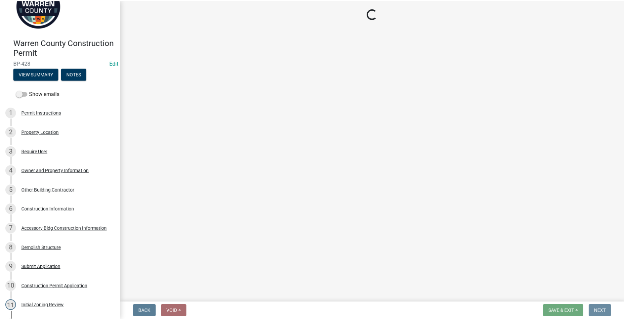
scroll to position [0, 0]
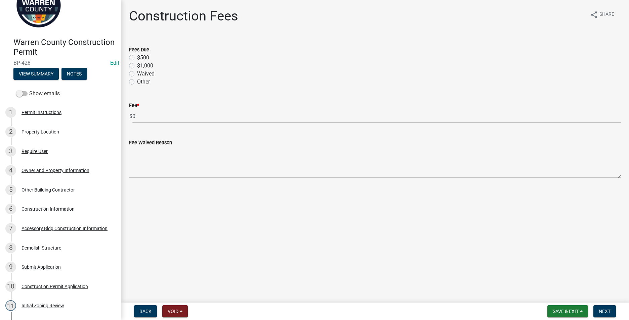
click at [137, 56] on label "$500" at bounding box center [143, 58] width 12 height 8
click at [137, 56] on input "$500" at bounding box center [139, 56] width 4 height 4
radio input "true"
drag, startPoint x: 599, startPoint y: 306, endPoint x: 597, endPoint y: 299, distance: 8.0
click at [599, 305] on nav "Back Void Withdraw Lock Expire Void Save & Exit Save Save & Exit Next" at bounding box center [375, 311] width 508 height 17
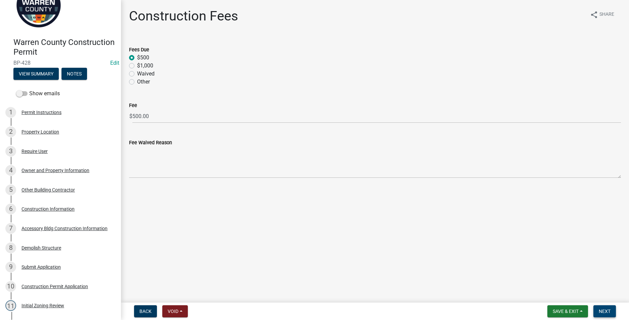
click at [611, 311] on button "Next" at bounding box center [604, 312] width 23 height 12
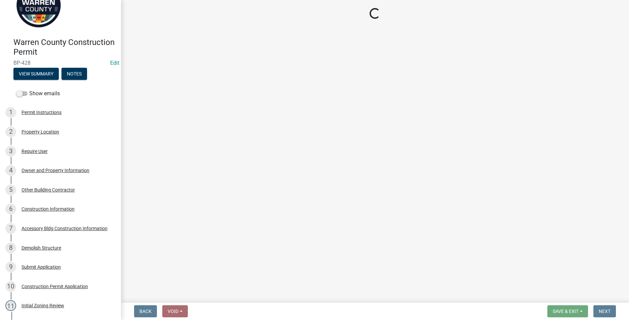
select select "3: 3"
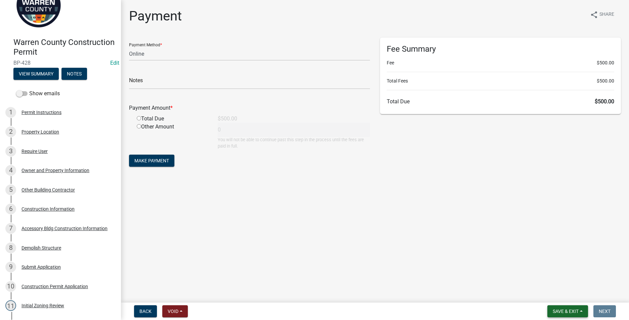
click at [560, 312] on span "Save & Exit" at bounding box center [566, 311] width 26 height 5
click at [554, 292] on button "Save & Exit" at bounding box center [561, 294] width 54 height 16
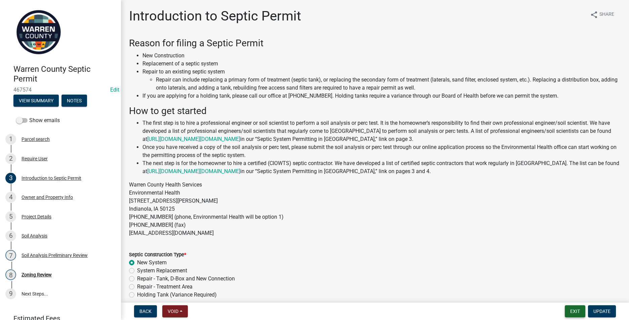
click at [578, 311] on button "Exit" at bounding box center [575, 312] width 20 height 12
